Goal: Information Seeking & Learning: Find specific fact

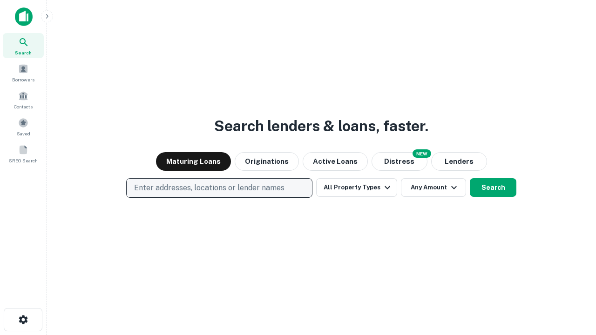
click at [219, 188] on p "Enter addresses, locations or lender names" at bounding box center [209, 188] width 150 height 11
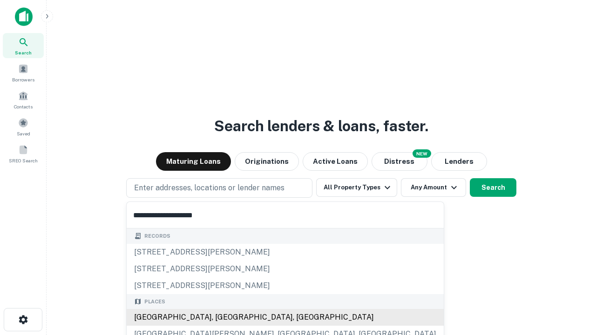
click at [223, 318] on div "[GEOGRAPHIC_DATA], [GEOGRAPHIC_DATA], [GEOGRAPHIC_DATA]" at bounding box center [285, 317] width 317 height 17
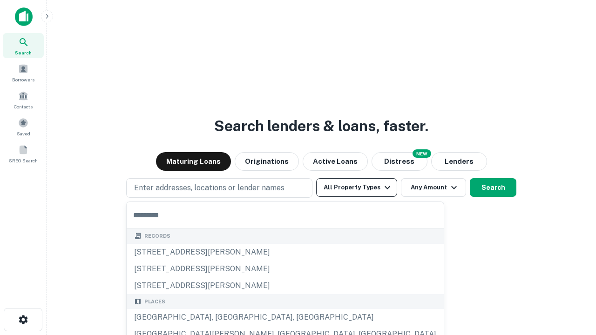
click at [357, 188] on button "All Property Types" at bounding box center [356, 187] width 81 height 19
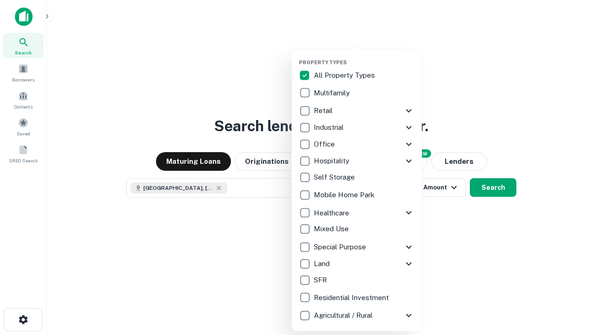
click at [364, 56] on button "button" at bounding box center [364, 56] width 130 height 0
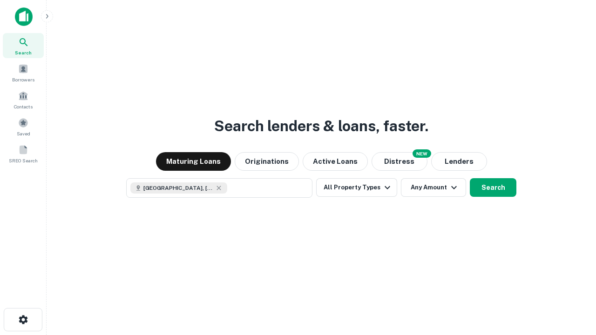
scroll to position [15, 0]
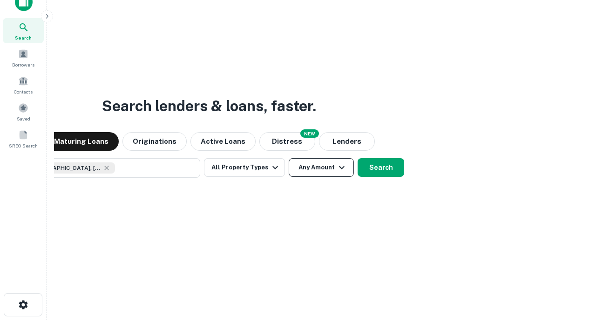
click at [289, 158] on button "Any Amount" at bounding box center [321, 167] width 65 height 19
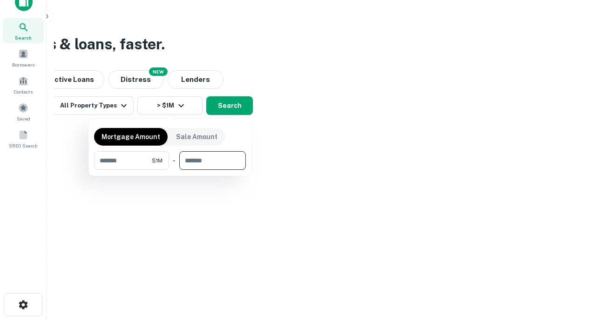
type input "*******"
click at [170, 170] on button "button" at bounding box center [170, 170] width 152 height 0
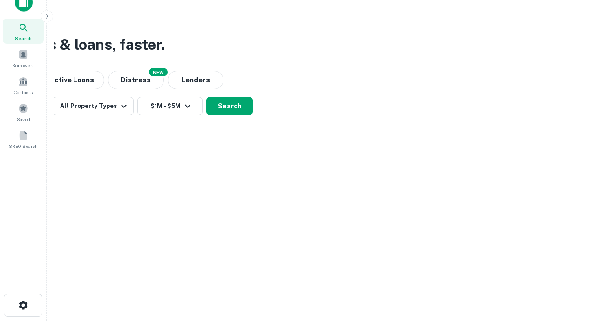
scroll to position [5, 172]
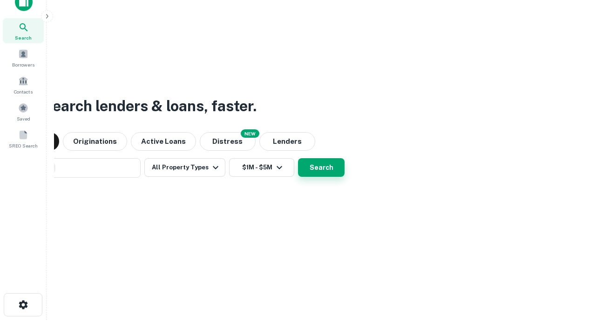
click at [298, 158] on button "Search" at bounding box center [321, 167] width 47 height 19
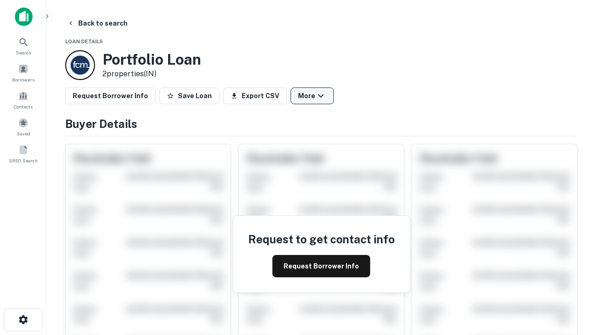
click at [312, 96] on button "More" at bounding box center [312, 96] width 43 height 17
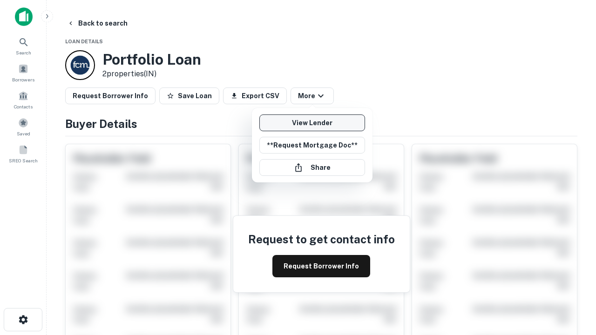
click at [312, 123] on link "View Lender" at bounding box center [312, 123] width 106 height 17
